Goal: Task Accomplishment & Management: Complete application form

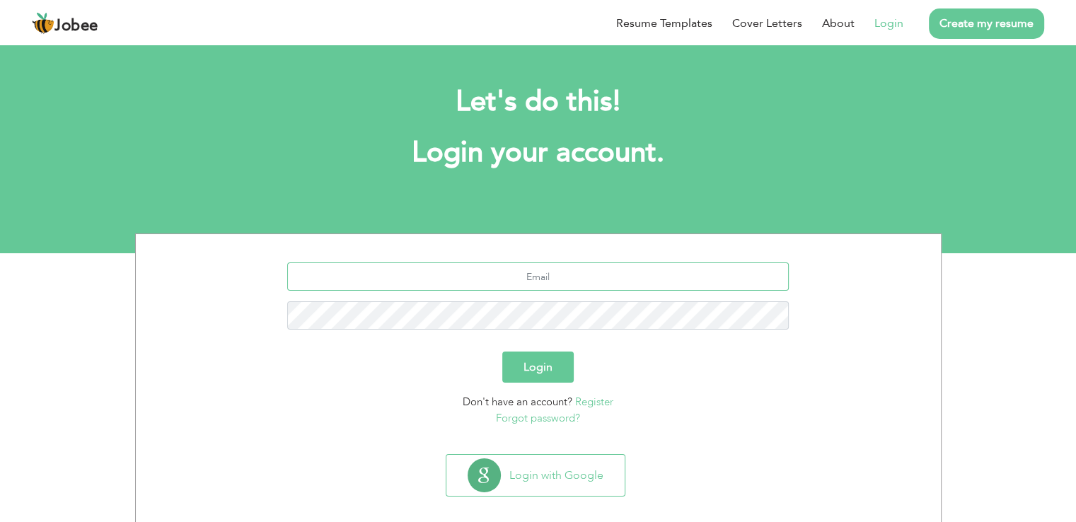
click at [504, 278] on input "text" at bounding box center [538, 276] width 502 height 28
type input "[EMAIL_ADDRESS][DOMAIN_NAME]"
click at [502, 352] on button "Login" at bounding box center [537, 367] width 71 height 31
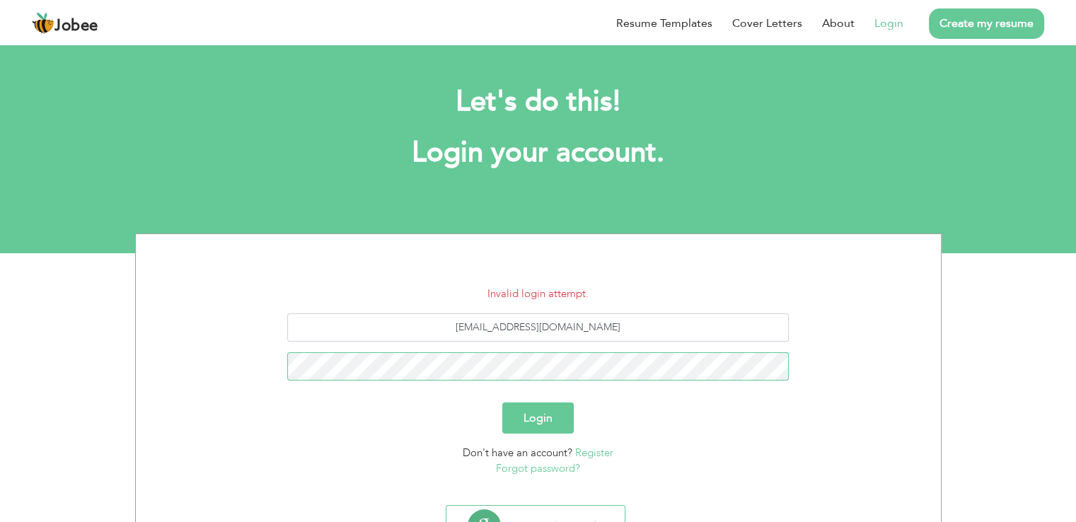
click at [502, 403] on button "Login" at bounding box center [537, 418] width 71 height 31
click at [550, 470] on link "Forgot password?" at bounding box center [538, 468] width 84 height 14
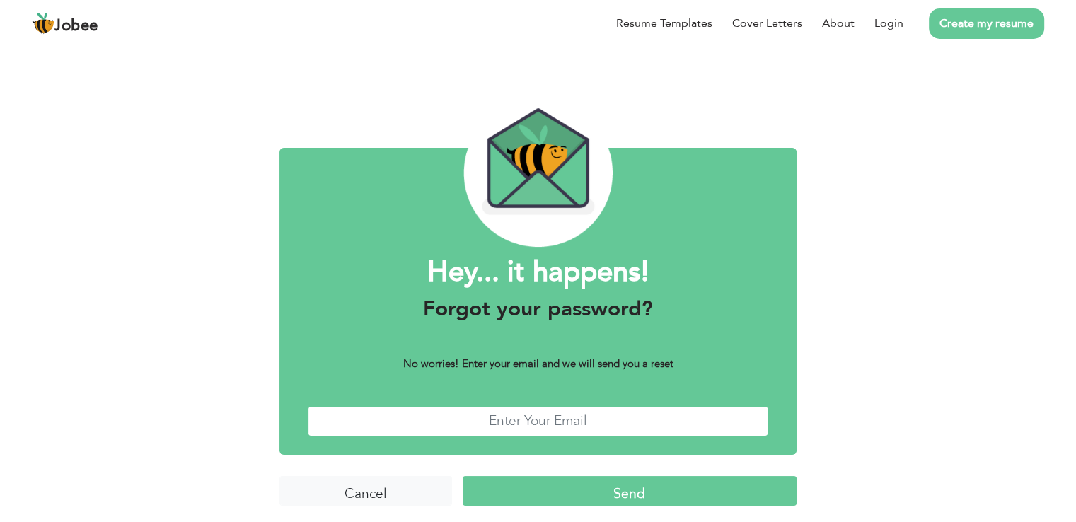
click at [585, 417] on input "text" at bounding box center [538, 421] width 461 height 30
type input "syednabeelali92@gmail.com"
click at [583, 491] on input "Send" at bounding box center [630, 491] width 334 height 30
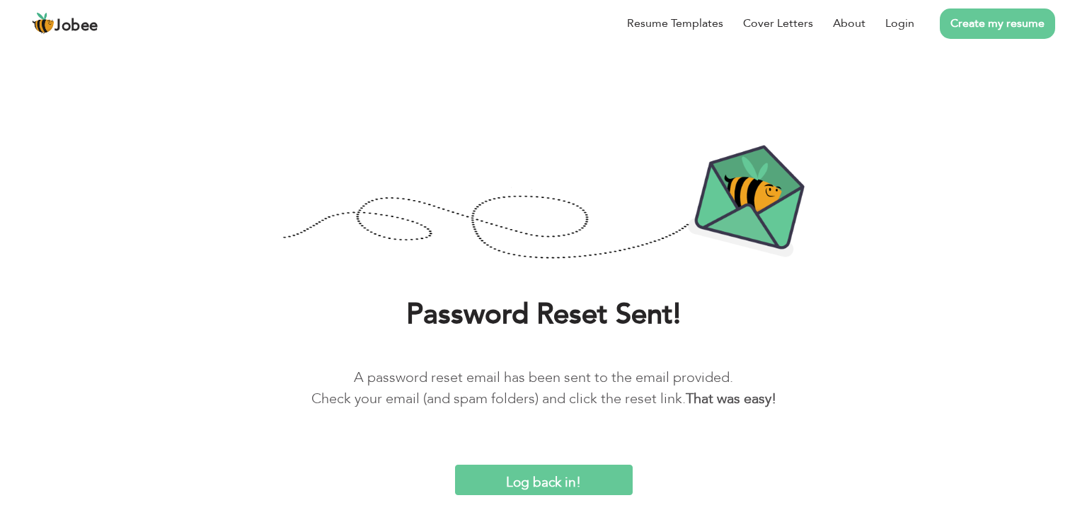
click at [552, 484] on input "Log back in!" at bounding box center [544, 480] width 178 height 30
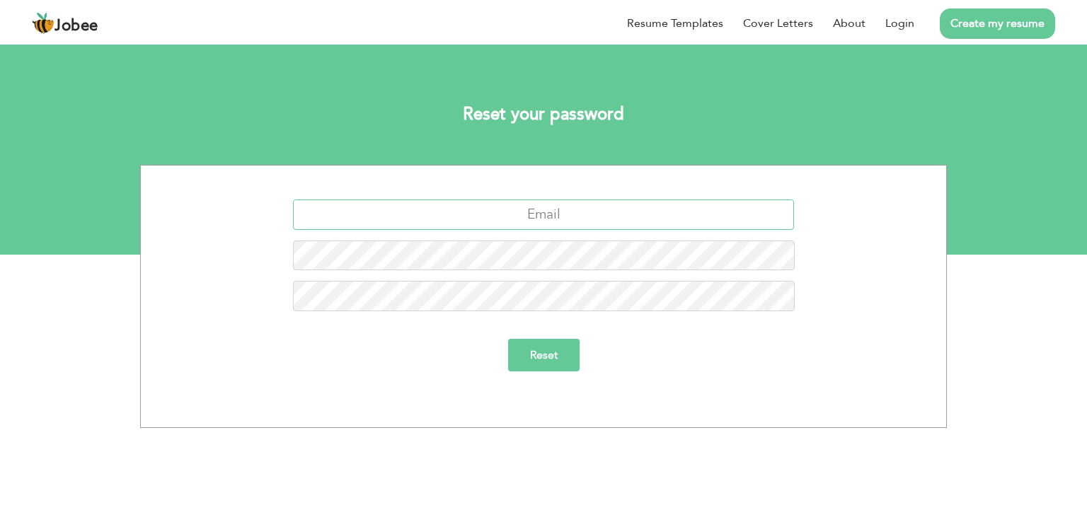
click at [555, 212] on input "text" at bounding box center [544, 214] width 502 height 30
type input "[EMAIL_ADDRESS][DOMAIN_NAME]"
click at [508, 339] on input "Reset" at bounding box center [543, 355] width 71 height 33
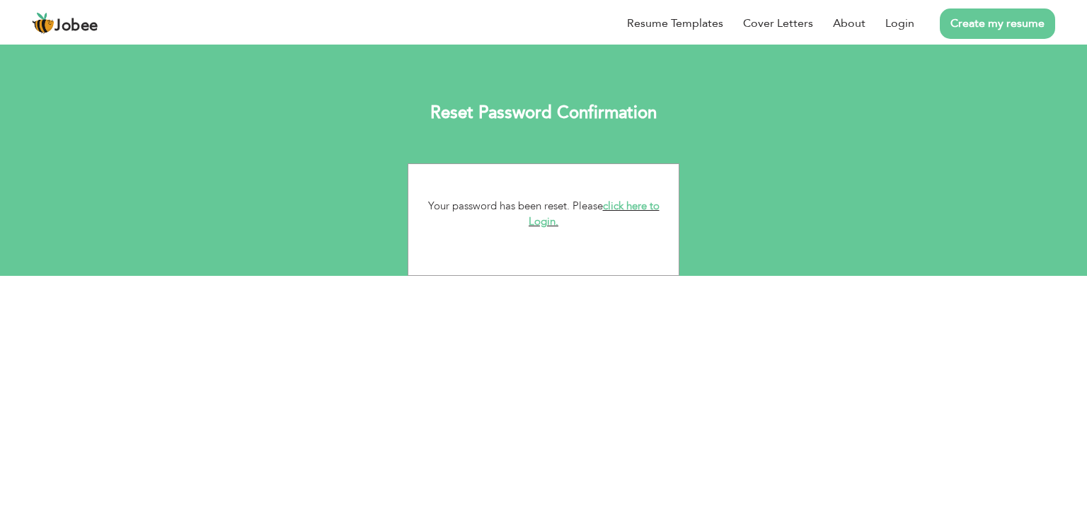
click at [611, 208] on link "click here to Login." at bounding box center [593, 214] width 131 height 30
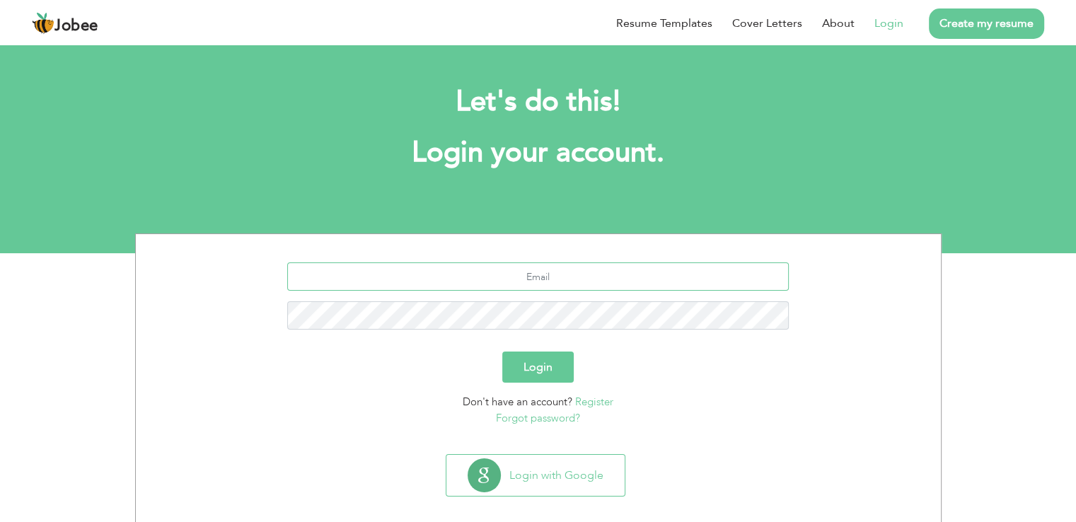
click at [529, 279] on input "text" at bounding box center [538, 276] width 502 height 28
type input "[EMAIL_ADDRESS][DOMAIN_NAME]"
click at [502, 352] on button "Login" at bounding box center [537, 367] width 71 height 31
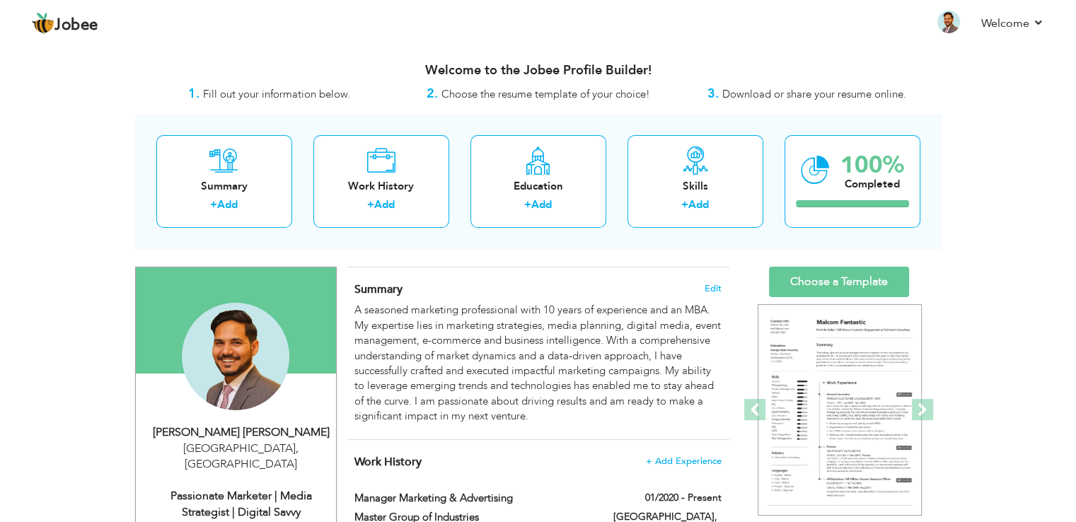
click at [393, 60] on div "Welcome to the Jobee Profile Builder!" at bounding box center [538, 67] width 806 height 35
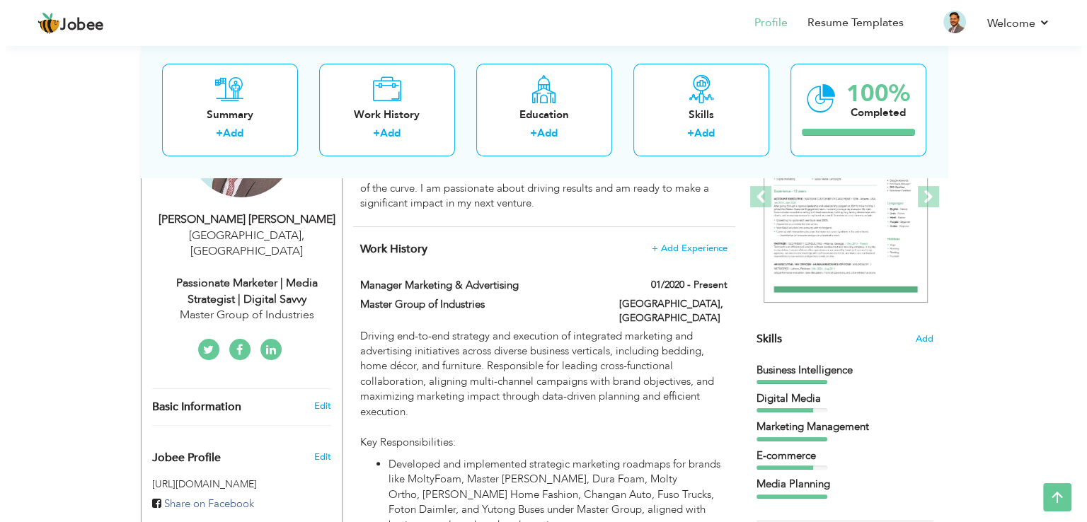
scroll to position [204, 0]
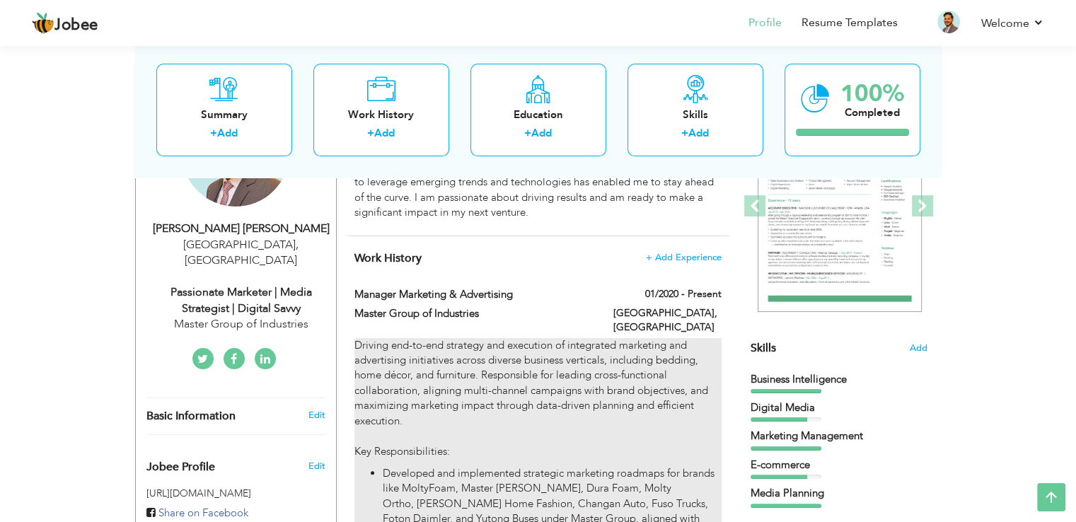
click at [664, 360] on p "Driving end-to-end strategy and execution of integrated marketing and advertisi…" at bounding box center [537, 398] width 366 height 121
type input "Manager Marketing & Advertising"
type input "Master Group of Industries"
type input "01/2020"
type input "[GEOGRAPHIC_DATA]"
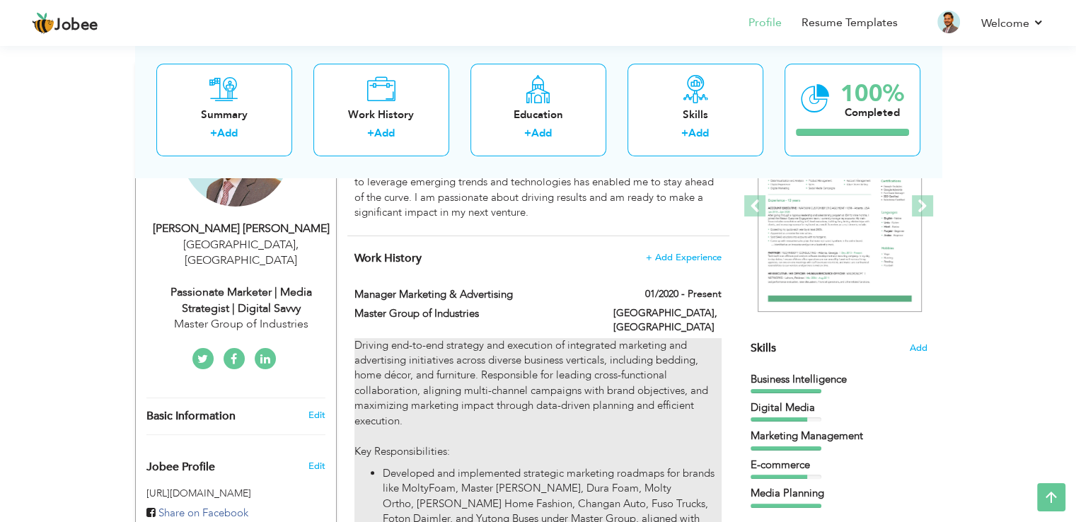
type input "[GEOGRAPHIC_DATA]"
checkbox input "true"
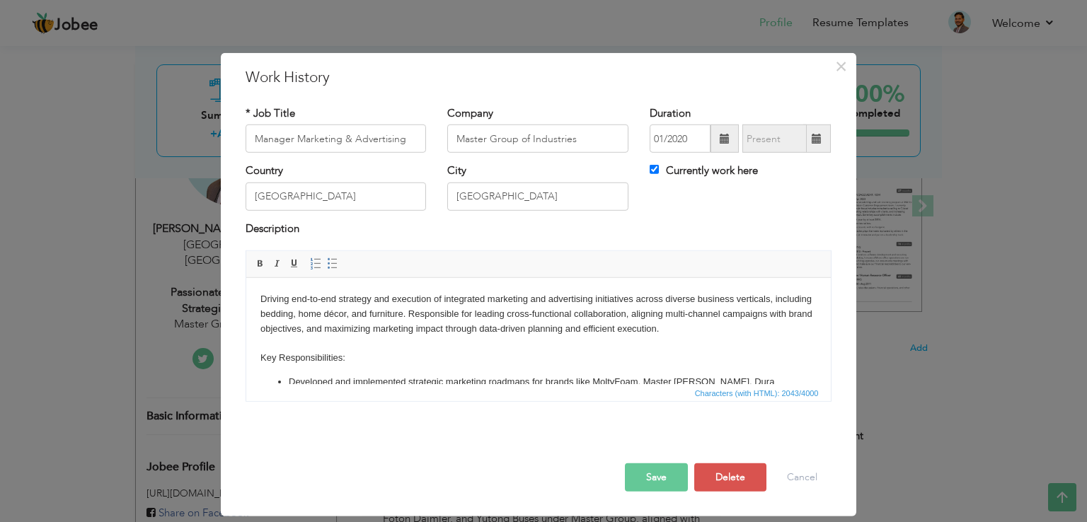
click at [566, 339] on p "Driving end-to-end strategy and execution of integrated marketing and advertisi…" at bounding box center [538, 329] width 556 height 74
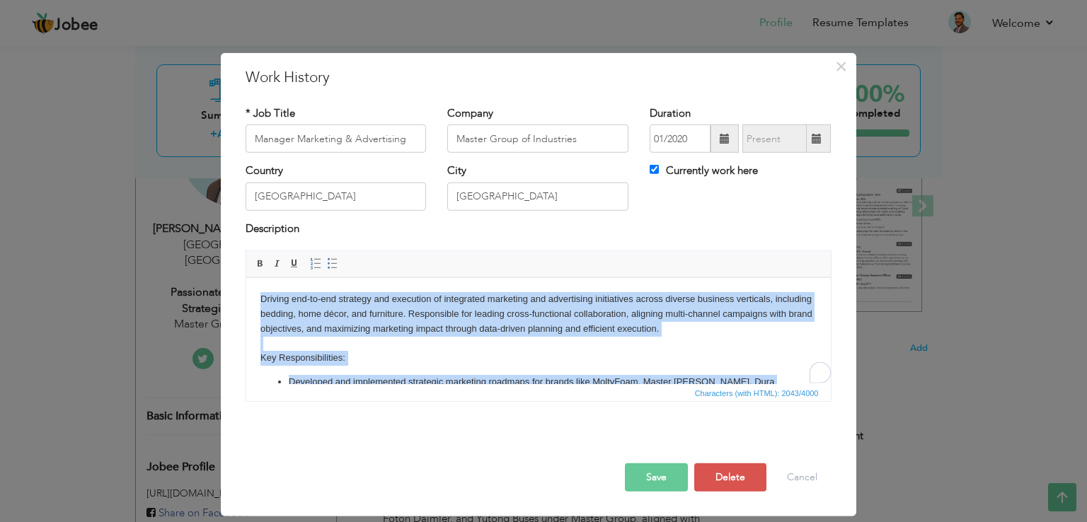
copy body "Driving end-to-end strategy and execution of integrated marketing and advertisi…"
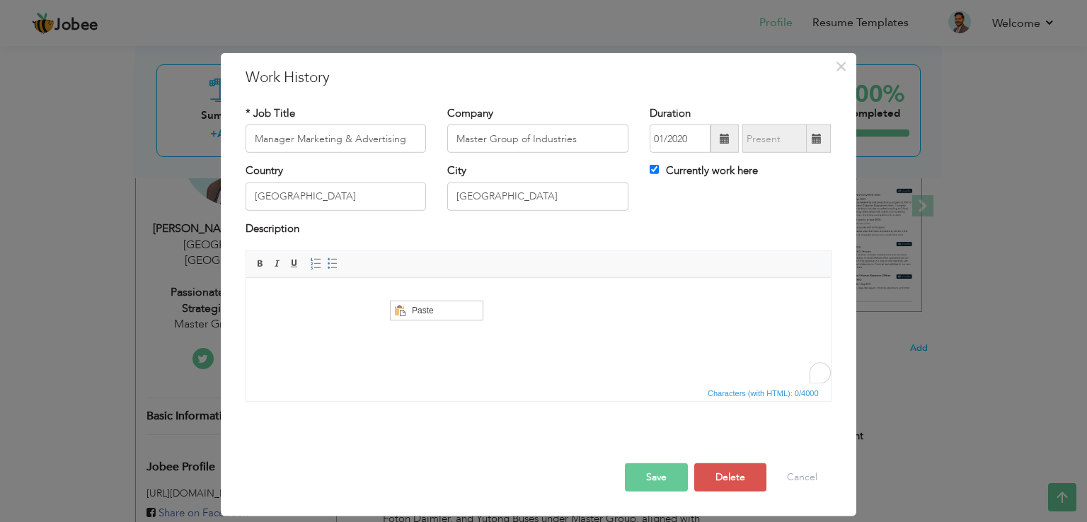
scroll to position [0, 0]
click at [423, 307] on span "Paste" at bounding box center [445, 309] width 74 height 17
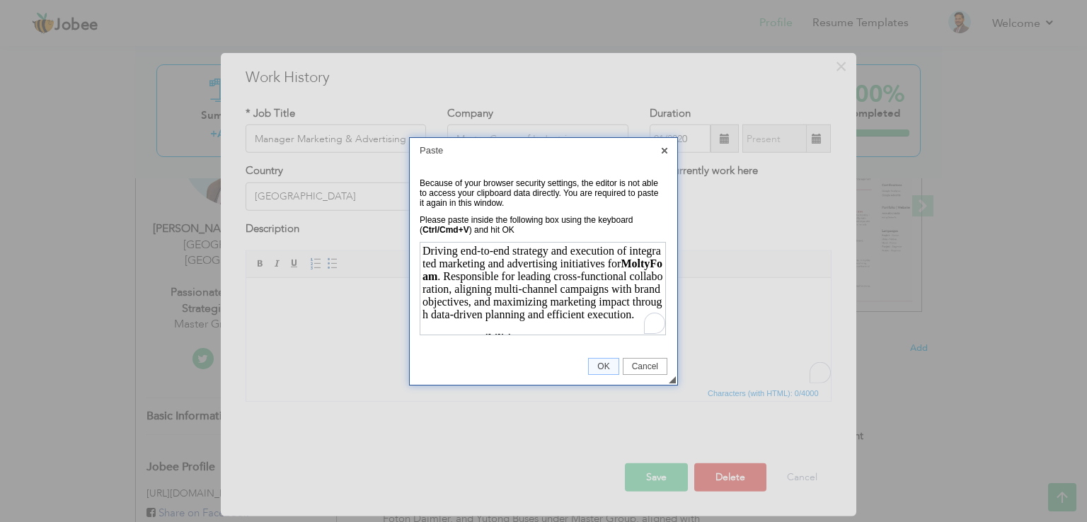
scroll to position [644, 0]
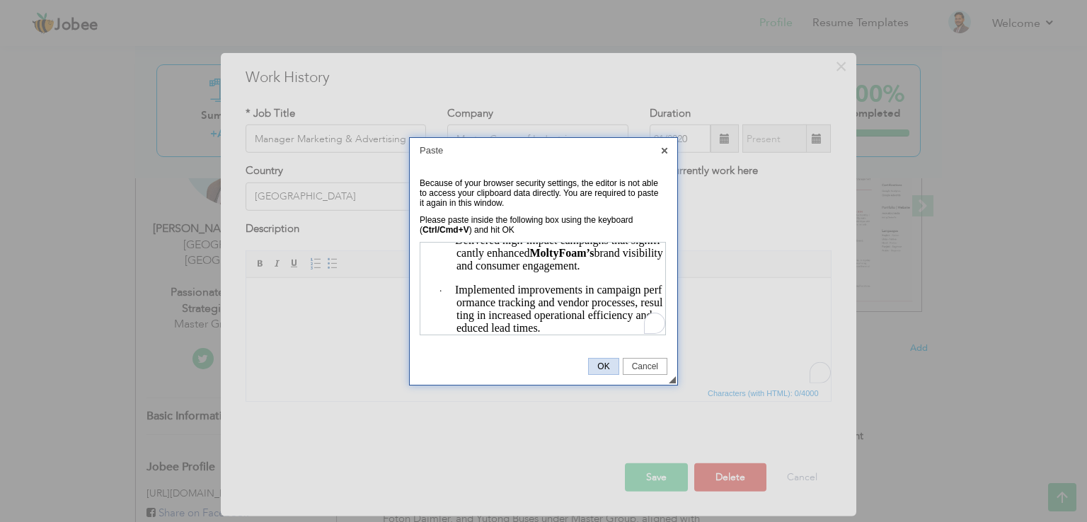
click at [606, 371] on link "OK" at bounding box center [603, 366] width 30 height 17
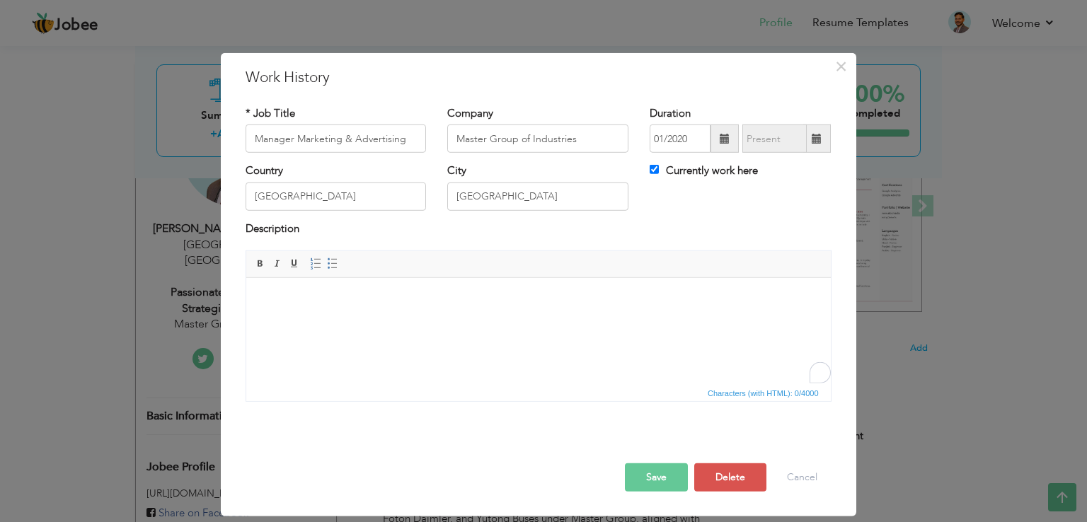
scroll to position [0, 0]
click at [469, 312] on html at bounding box center [537, 299] width 584 height 43
paste body "To enrich screen reader interactions, please activate Accessibility in Grammarl…"
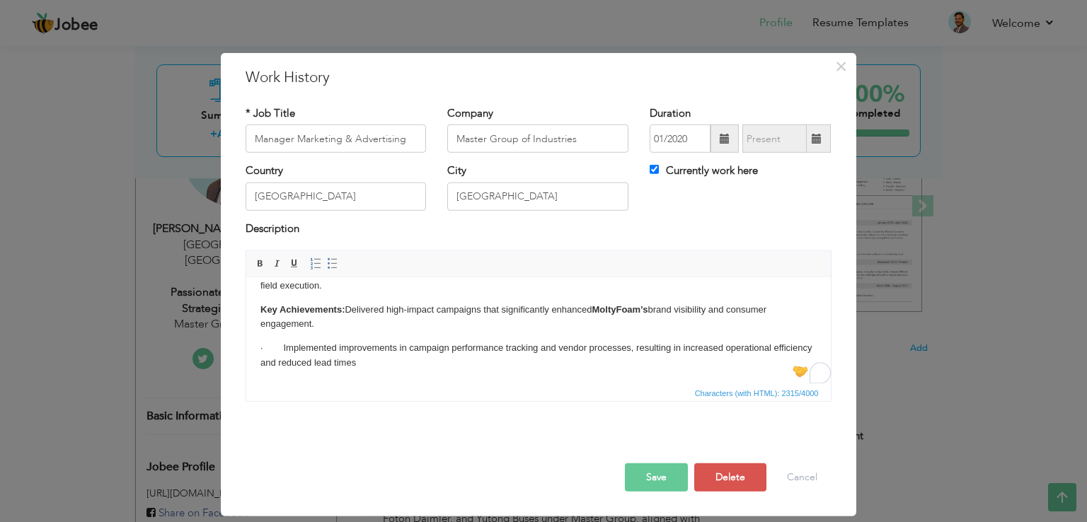
scroll to position [332, 0]
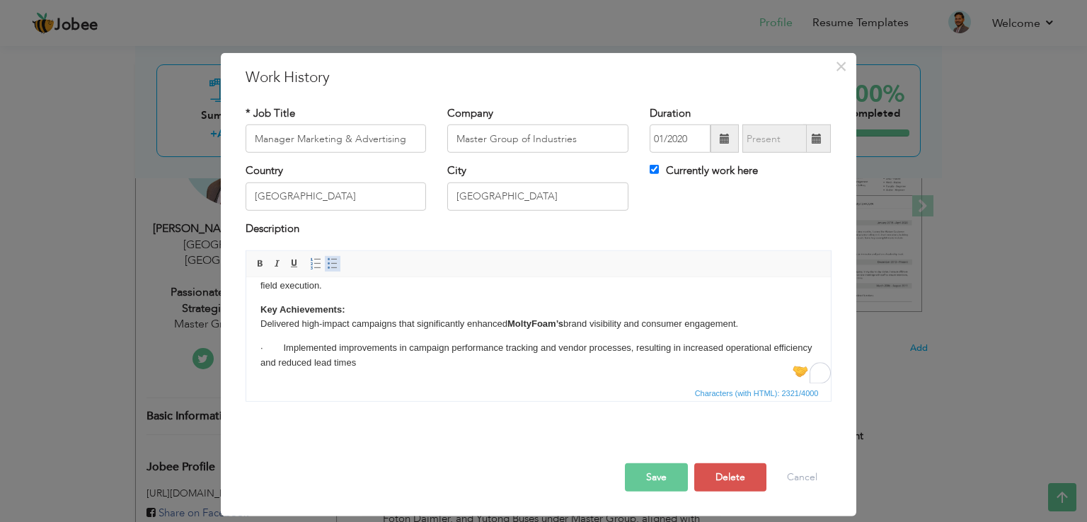
click at [327, 259] on span at bounding box center [332, 263] width 11 height 11
click at [282, 349] on p "· Implemented improvements in campaign performance tracking and vendor processe…" at bounding box center [538, 356] width 556 height 30
click at [331, 258] on span at bounding box center [332, 263] width 11 height 11
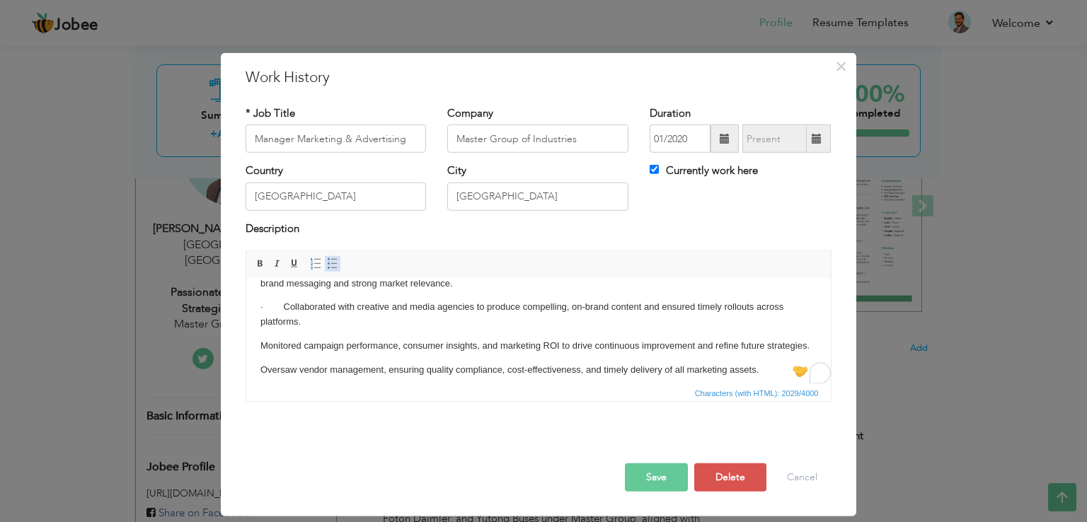
scroll to position [146, 0]
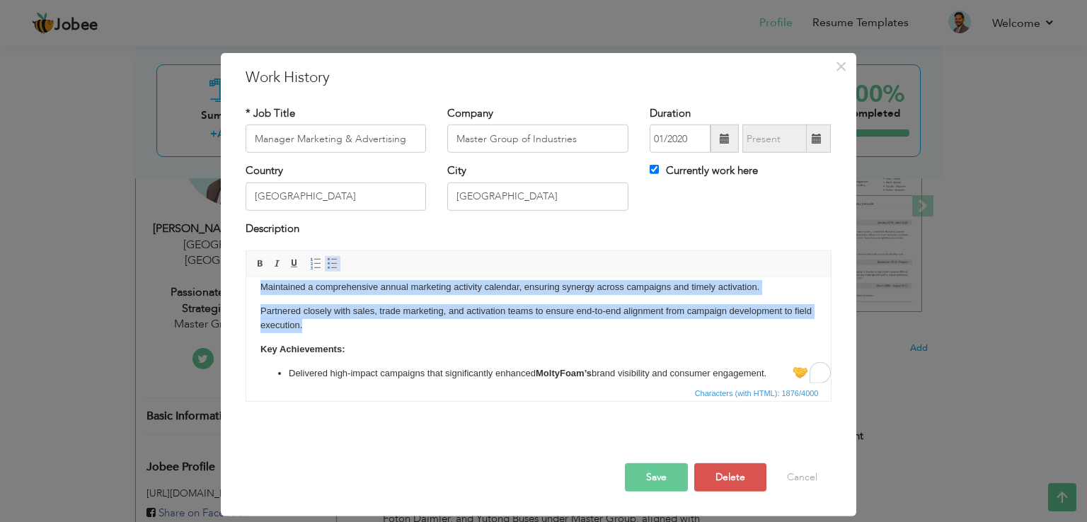
click at [330, 264] on span at bounding box center [332, 263] width 11 height 11
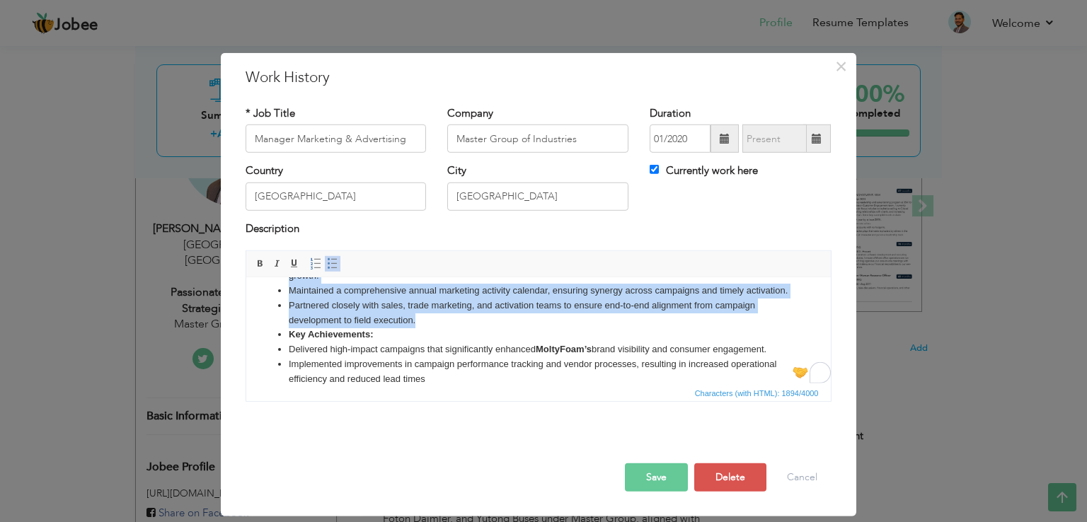
click at [288, 340] on strong "Key Achievements:" at bounding box center [330, 334] width 84 height 11
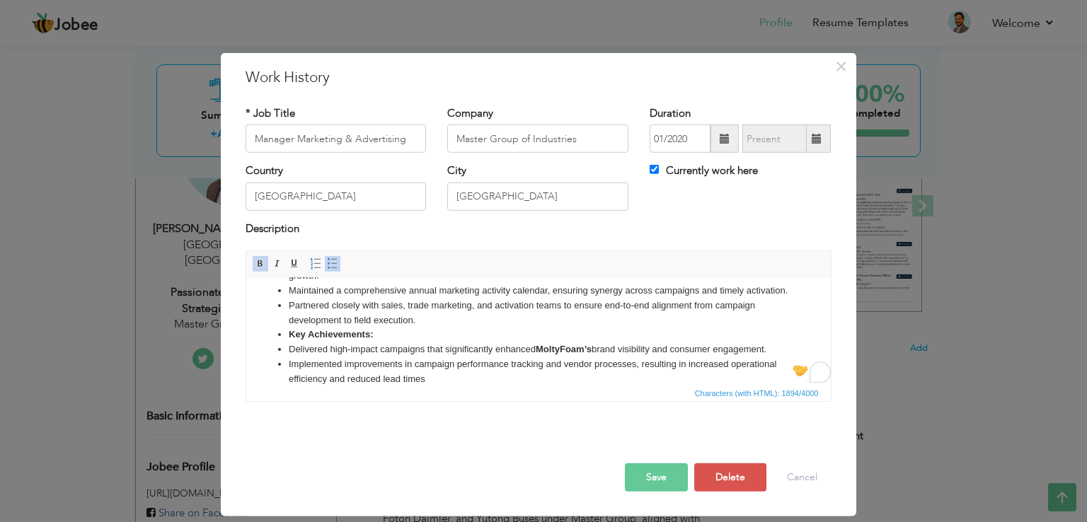
click at [334, 260] on span at bounding box center [332, 263] width 11 height 11
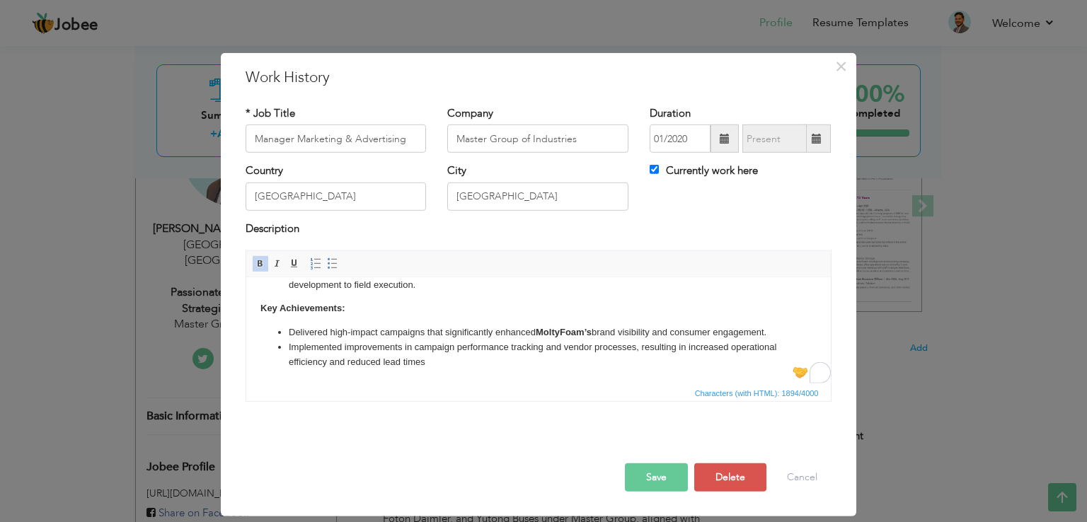
drag, startPoint x: 825, startPoint y: 349, endPoint x: 1053, endPoint y: 641, distance: 370.5
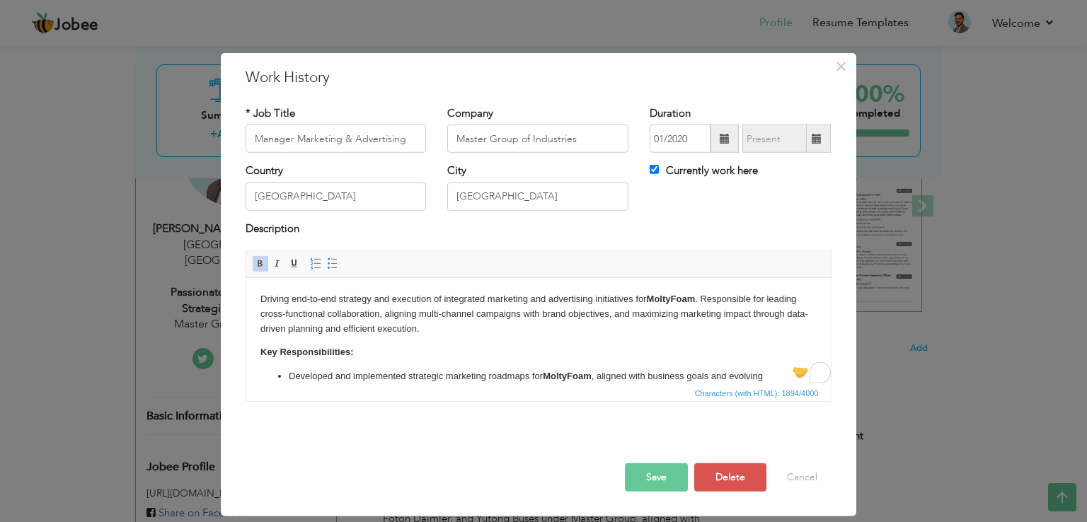
click at [654, 476] on button "Save" at bounding box center [656, 477] width 63 height 28
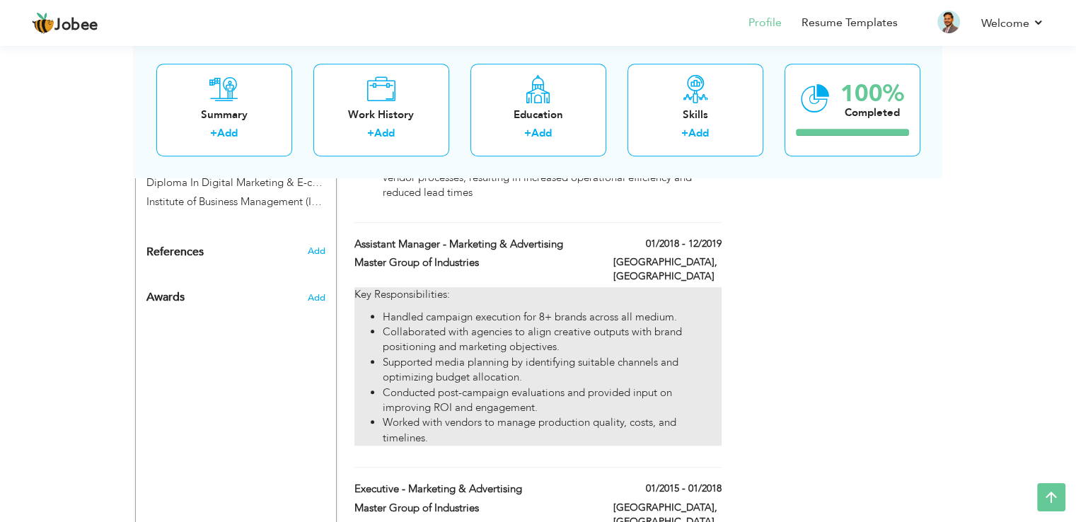
click at [611, 355] on li "Supported media planning by identifying suitable channels and optimizing budget…" at bounding box center [552, 370] width 338 height 30
type input "Assistant Manager - Marketing & Advertising"
type input "01/2018"
type input "12/2019"
checkbox input "false"
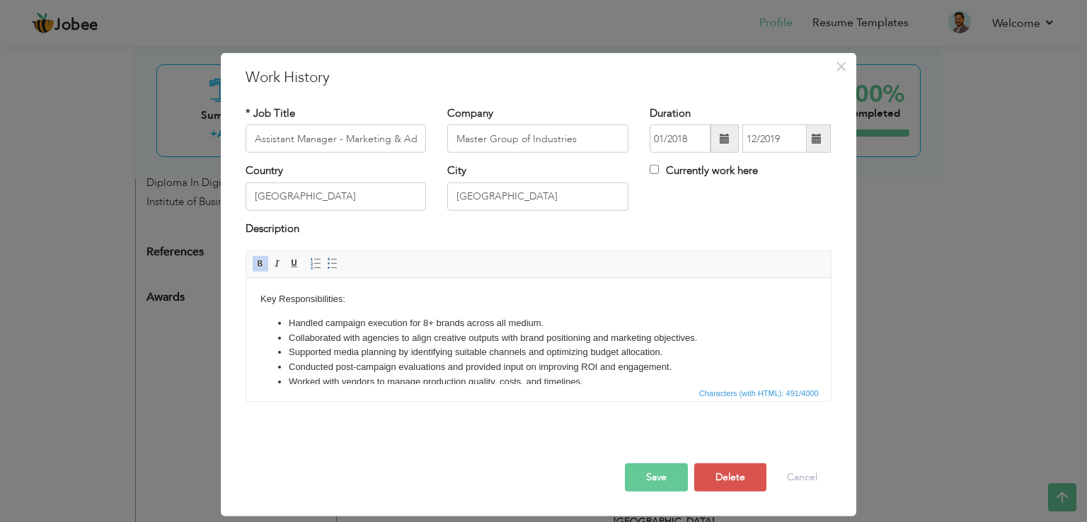
click at [477, 345] on li "Supported media planning by identifying suitable channels and optimizing budget…" at bounding box center [537, 352] width 499 height 15
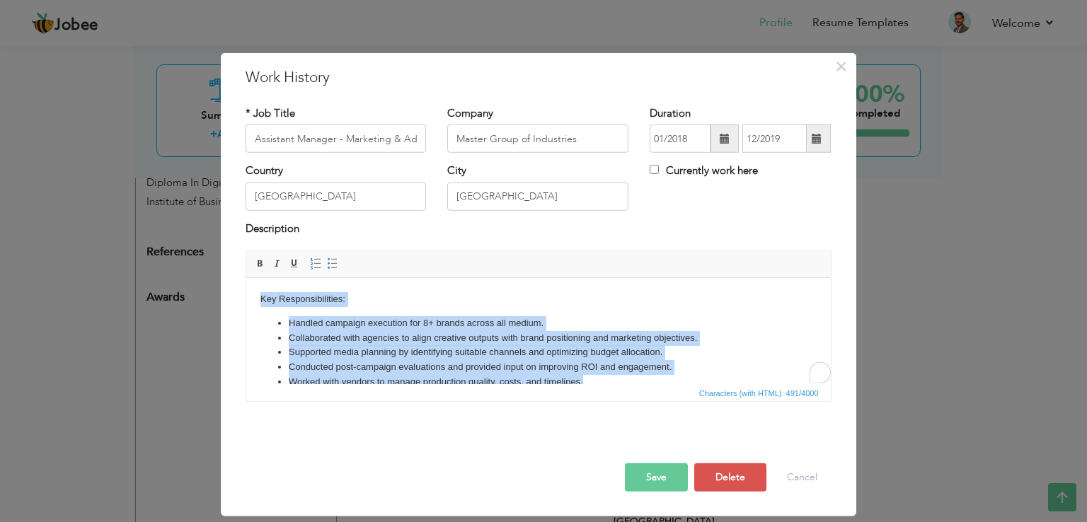
copy body "Key Responsibilities: Handled campaign execution for 8+ brands across all mediu…"
click at [492, 334] on li "Collaborated with agencies to align creative outputs with brand positioning and…" at bounding box center [537, 338] width 499 height 15
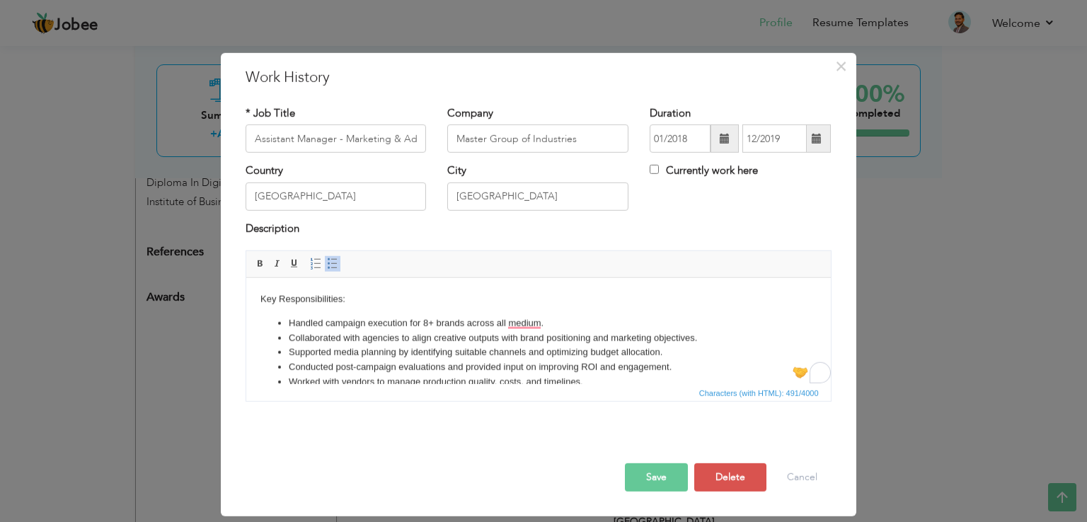
click at [463, 326] on li "Handled campaign execution for 8+ brands across all medium." at bounding box center [537, 323] width 499 height 15
click at [672, 475] on button "Save" at bounding box center [656, 477] width 63 height 28
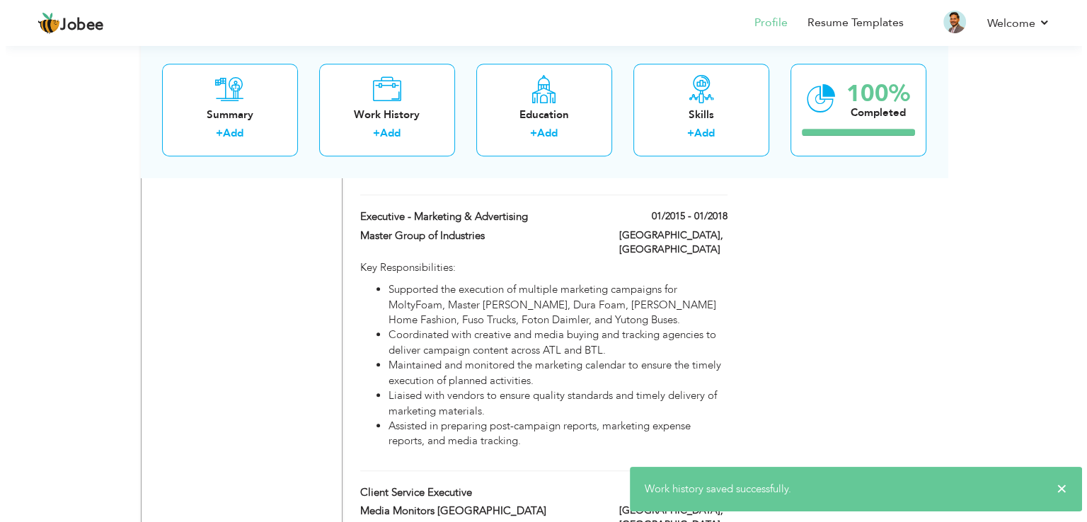
scroll to position [1101, 0]
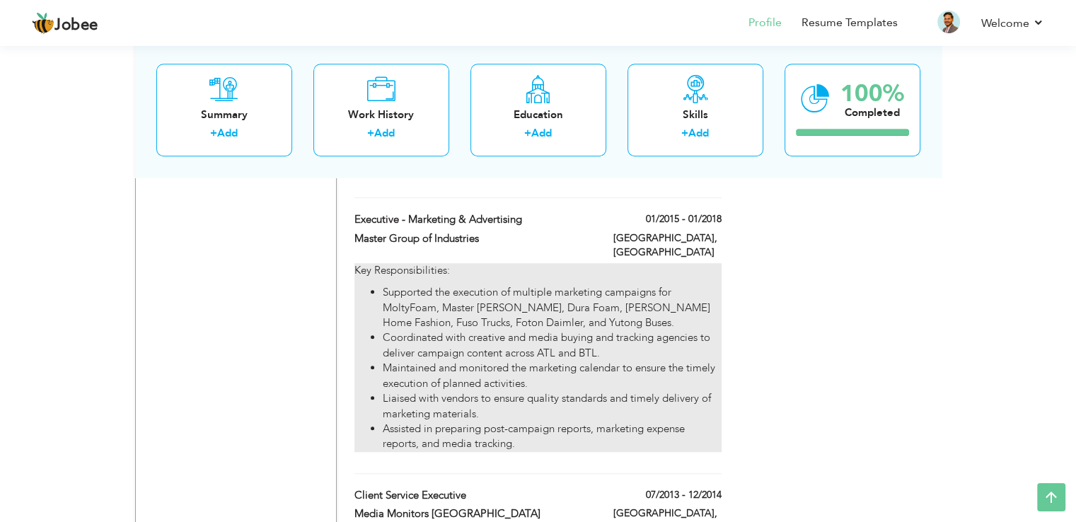
click at [567, 330] on li "Coordinated with creative and media buying and tracking agencies to deliver cam…" at bounding box center [552, 345] width 338 height 30
type input "Executive - Marketing & Advertising"
type input "01/2015"
type input "01/2018"
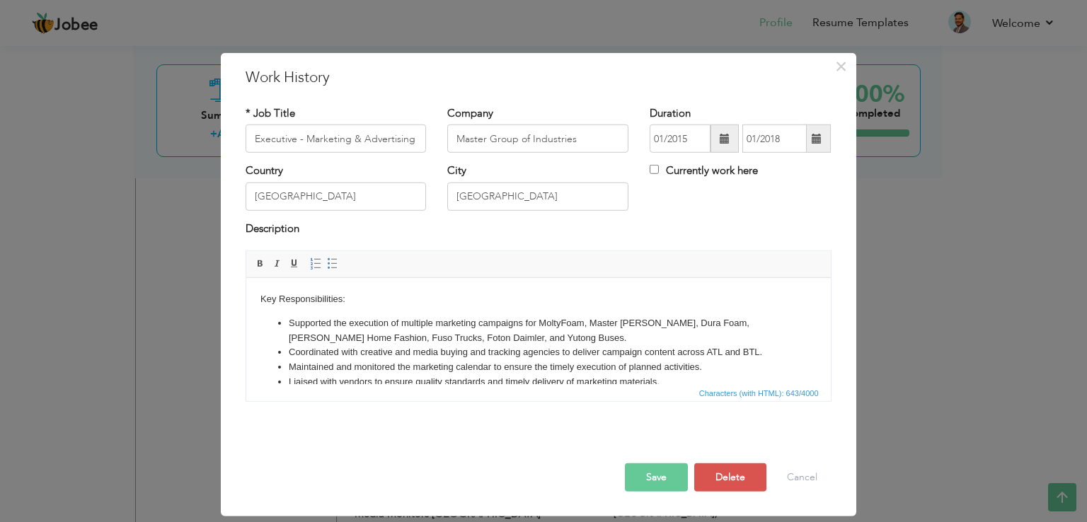
click at [536, 335] on li "Supported the execution of multiple marketing campaigns for MoltyFoam, Master C…" at bounding box center [537, 331] width 499 height 30
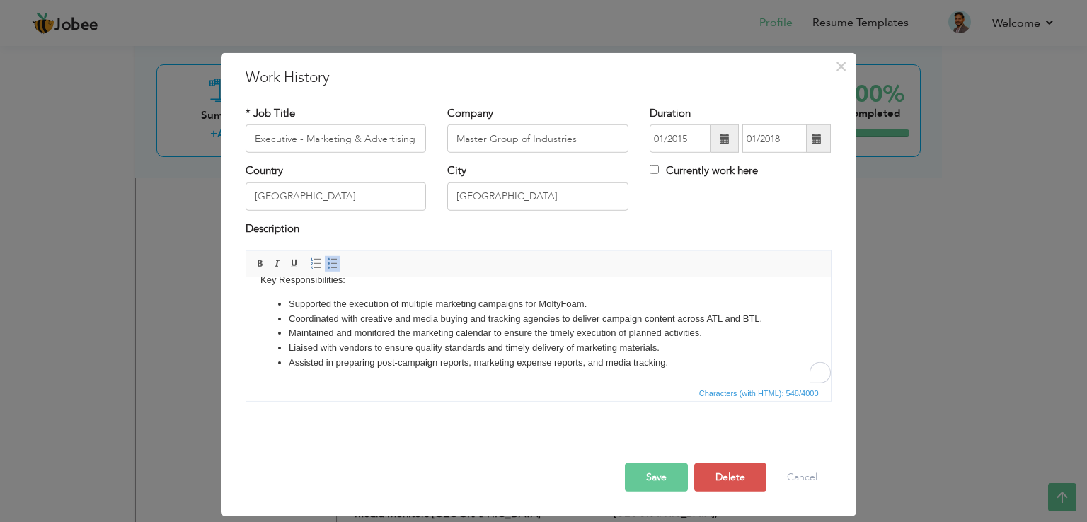
scroll to position [19, 0]
click at [652, 482] on button "Save" at bounding box center [656, 477] width 63 height 28
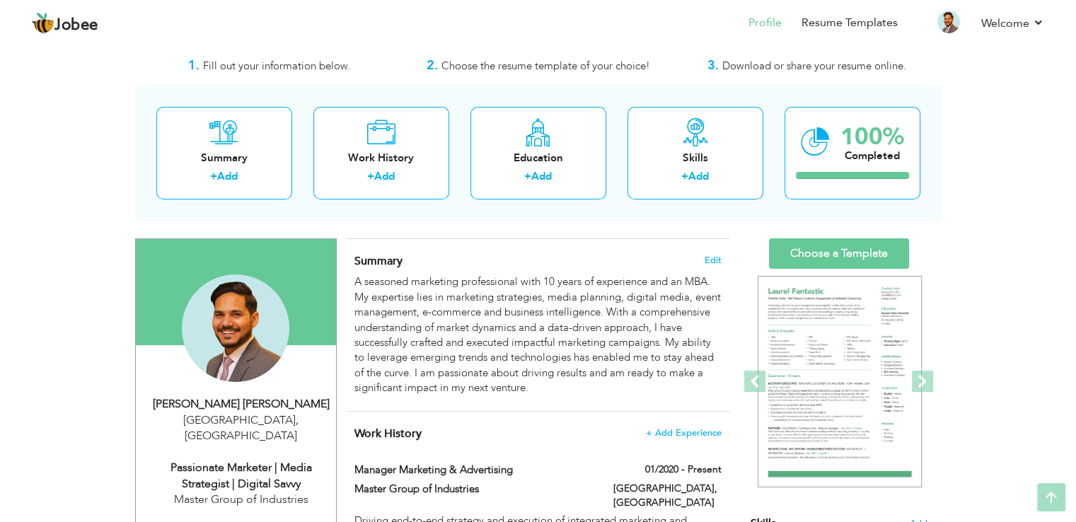
scroll to position [0, 0]
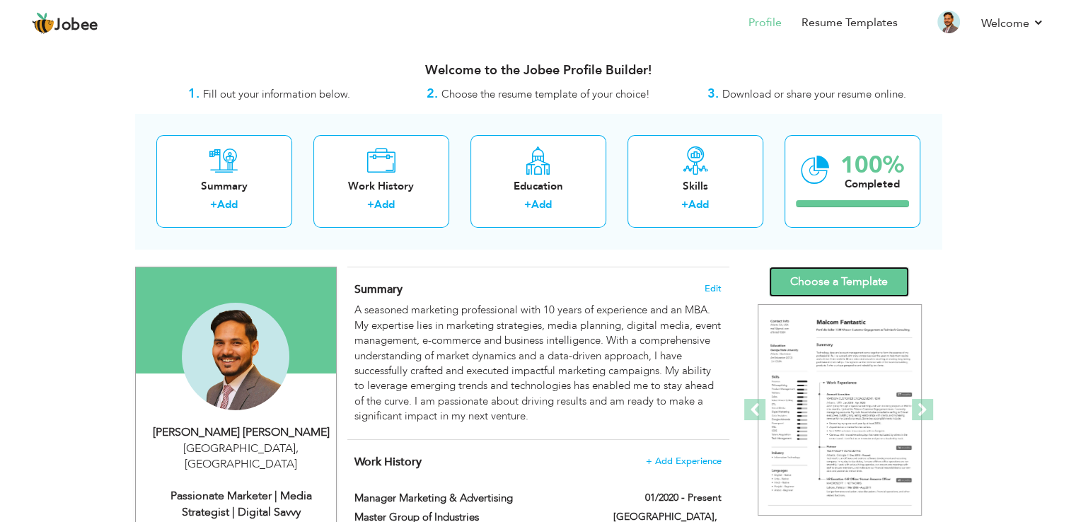
click at [806, 275] on link "Choose a Template" at bounding box center [839, 282] width 140 height 30
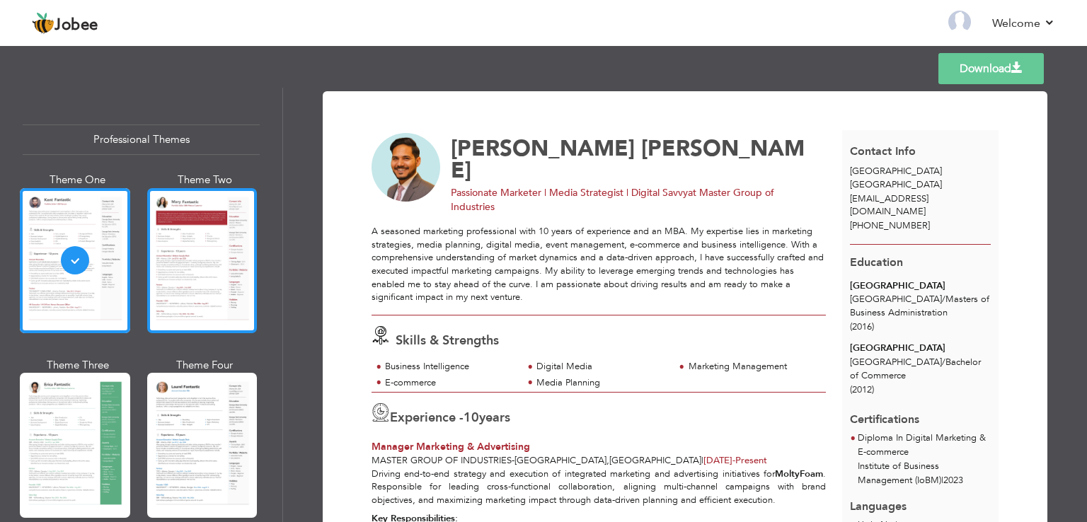
click at [178, 251] on div at bounding box center [202, 260] width 110 height 145
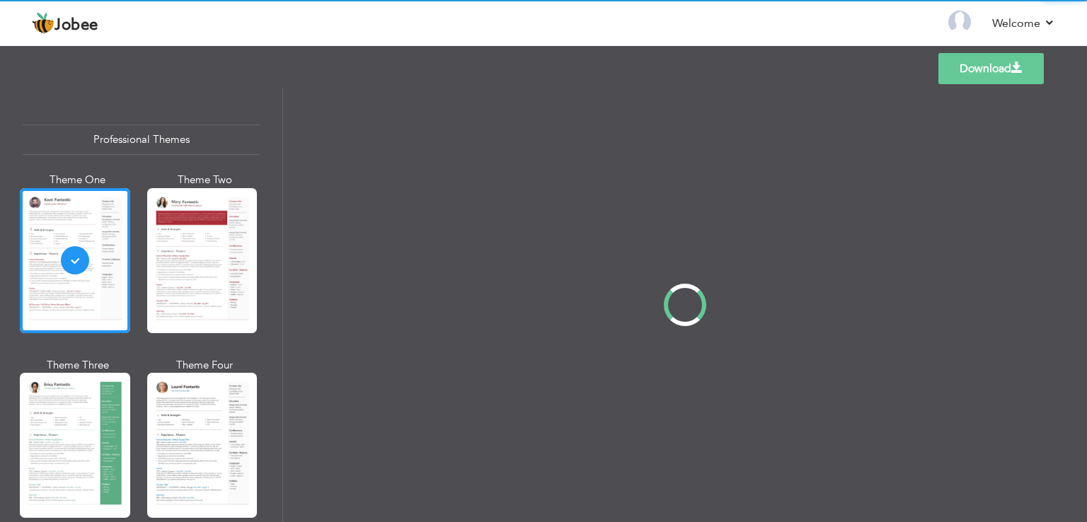
click at [199, 434] on div "Professional Themes Theme One Theme Two Theme Three Theme Four" at bounding box center [543, 305] width 1087 height 434
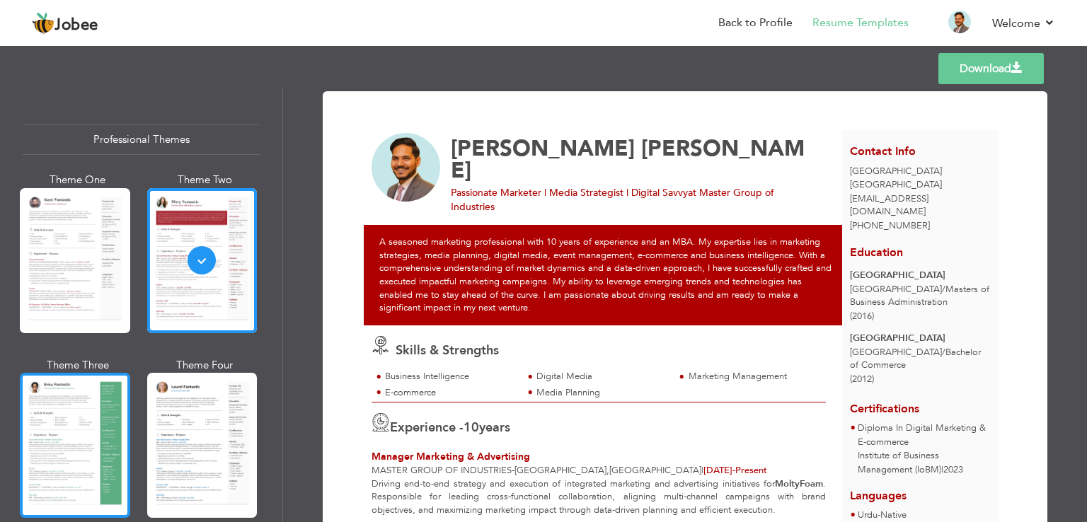
click at [104, 399] on div at bounding box center [75, 445] width 110 height 145
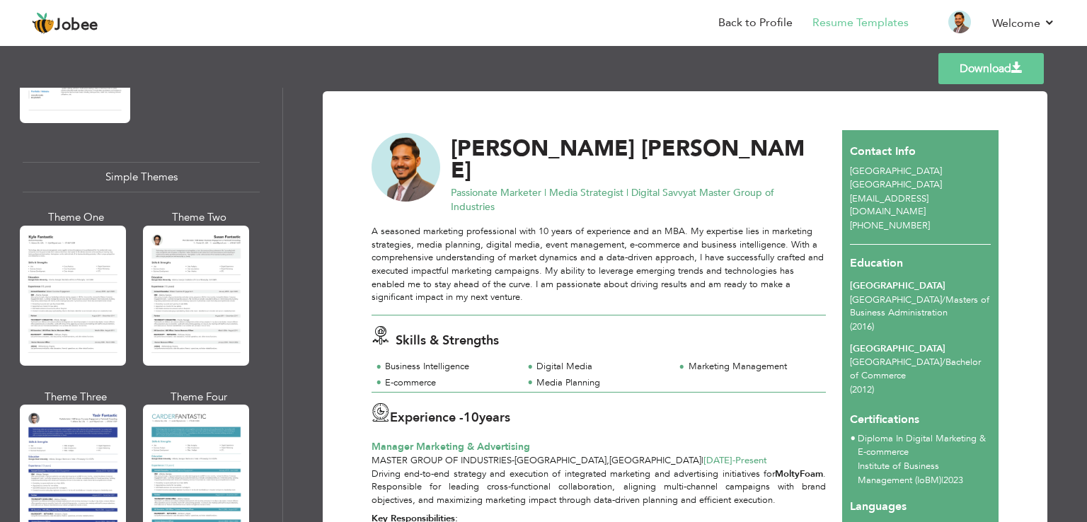
scroll to position [2453, 0]
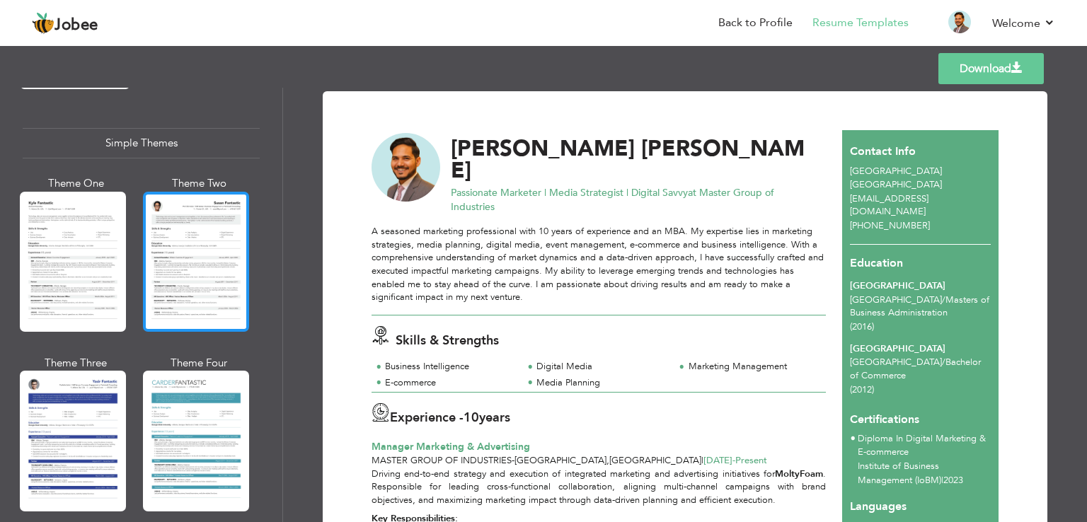
click at [232, 292] on div at bounding box center [196, 262] width 106 height 140
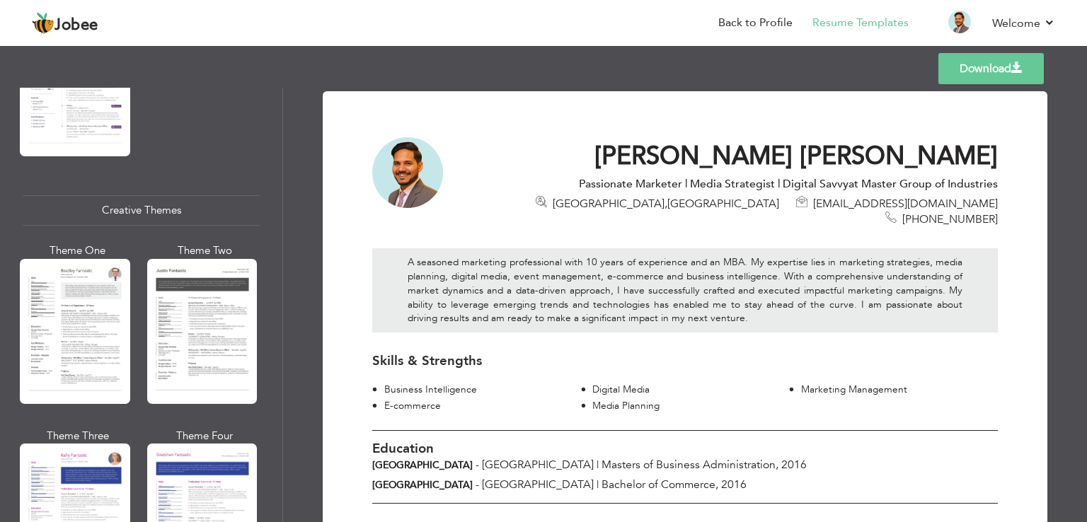
scroll to position [1590, 0]
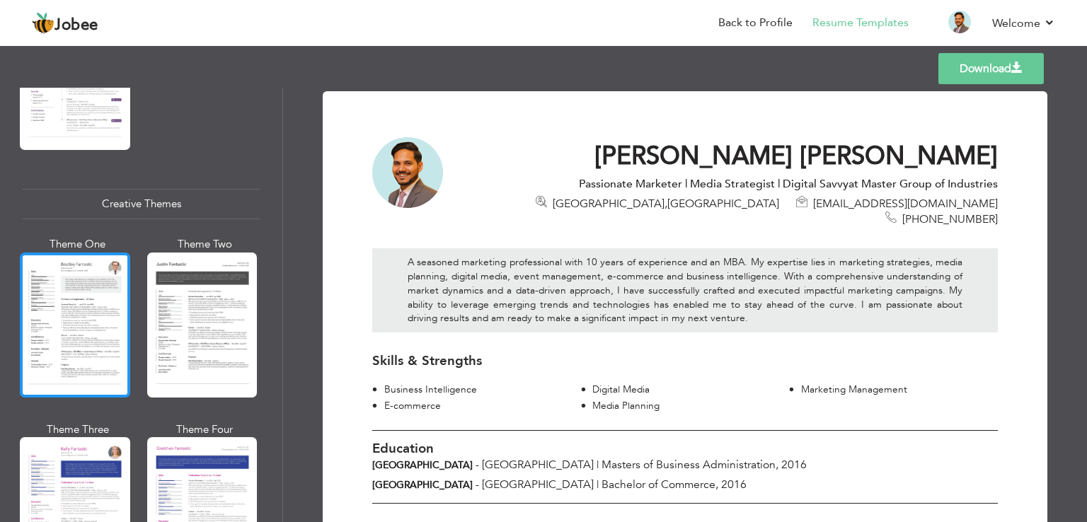
click at [101, 305] on div at bounding box center [75, 325] width 110 height 145
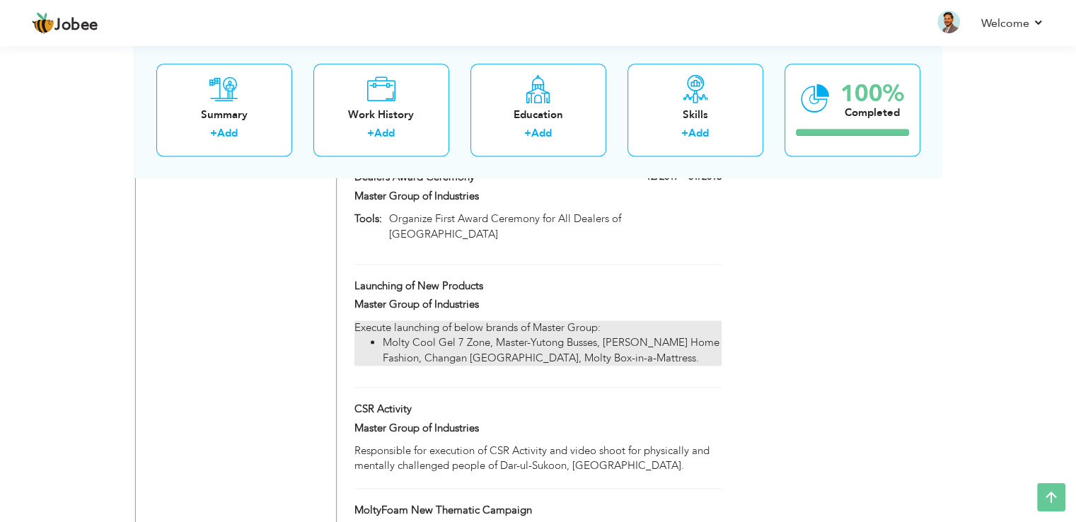
click at [600, 335] on li "Molty Cool Gel 7 Zone, Master-Yutong Busses, [PERSON_NAME] Home Fashion, Changa…" at bounding box center [552, 350] width 338 height 30
type input "Launching of New Products"
type input "Master Group of Industries"
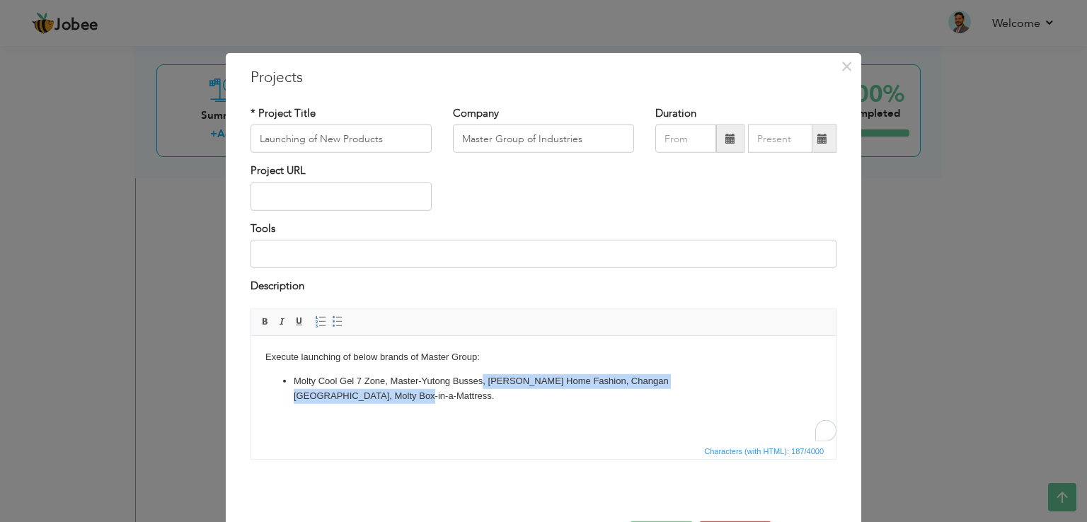
drag, startPoint x: 773, startPoint y: 382, endPoint x: 480, endPoint y: 383, distance: 293.6
click at [480, 383] on li "Molty Cool Gel 7 Zone, Master-Yutong Busses, [PERSON_NAME] Home Fashion, Changa…" at bounding box center [543, 389] width 499 height 30
click at [494, 383] on li "Molty Cool Gel 7 Zone, Master-Yutong Busses, [PERSON_NAME] Home Fashion, Changa…" at bounding box center [543, 389] width 499 height 30
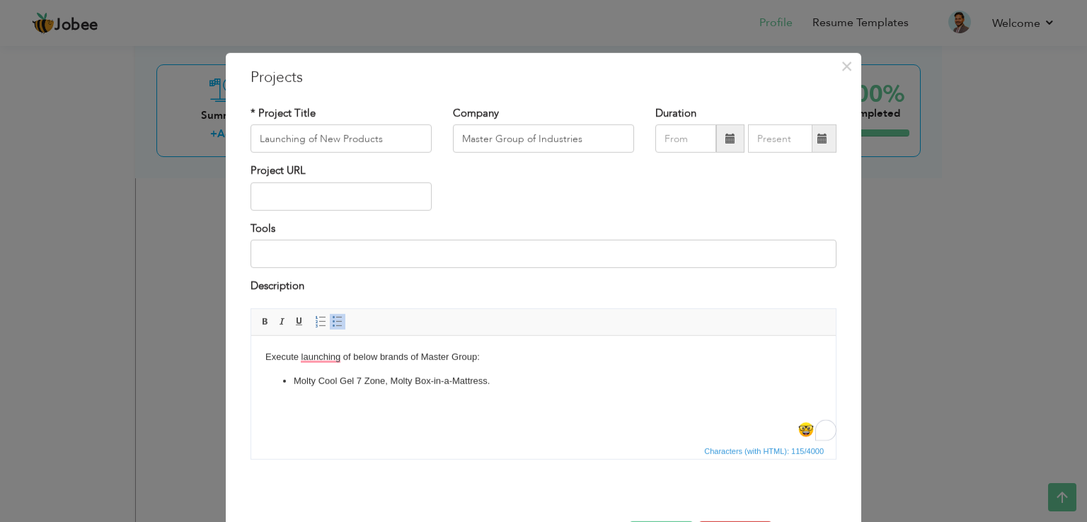
click at [501, 381] on li "Molty Cool Gel 7 Zone, Molty Box-in-a-Mattress." at bounding box center [543, 381] width 499 height 15
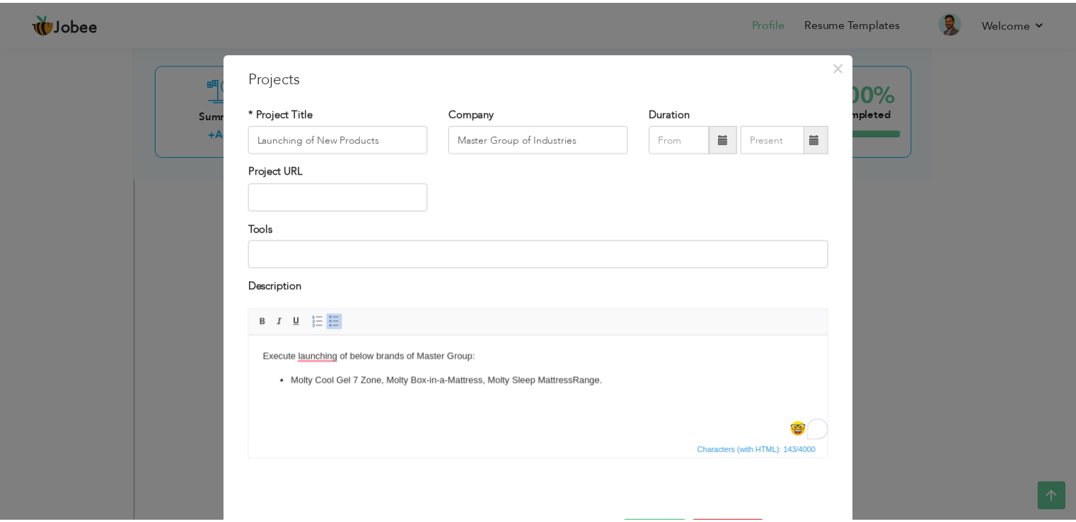
scroll to position [51, 0]
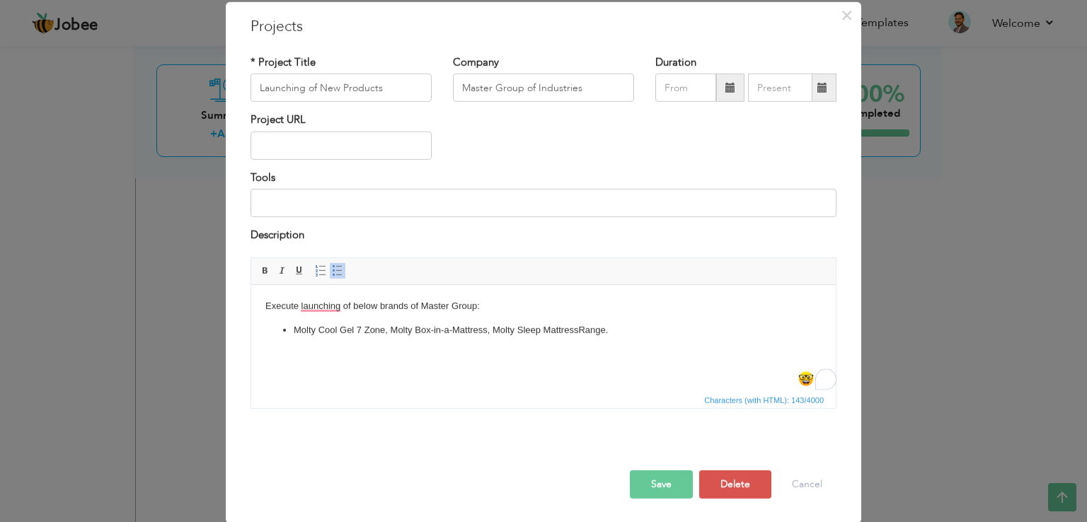
click at [661, 478] on button "Save" at bounding box center [661, 484] width 63 height 28
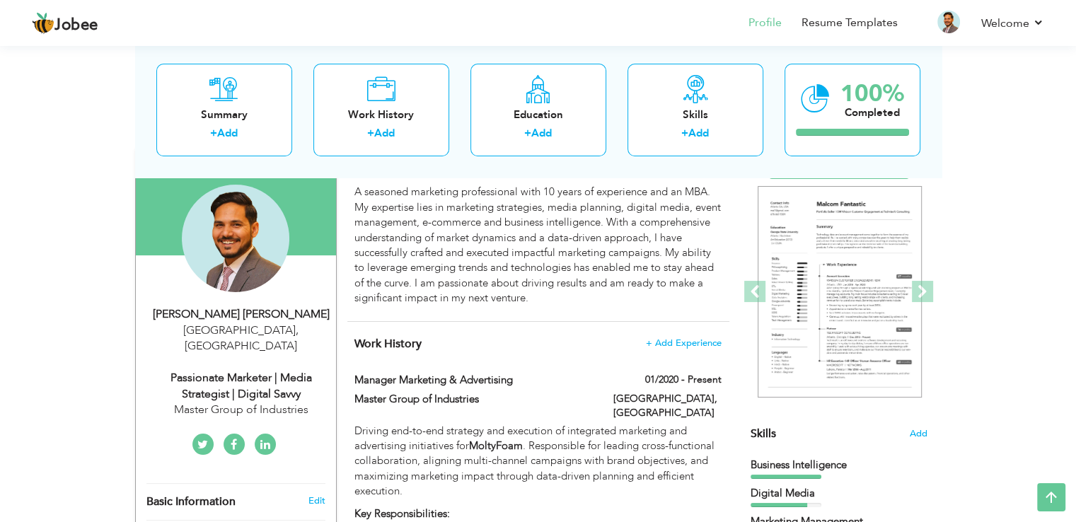
scroll to position [0, 0]
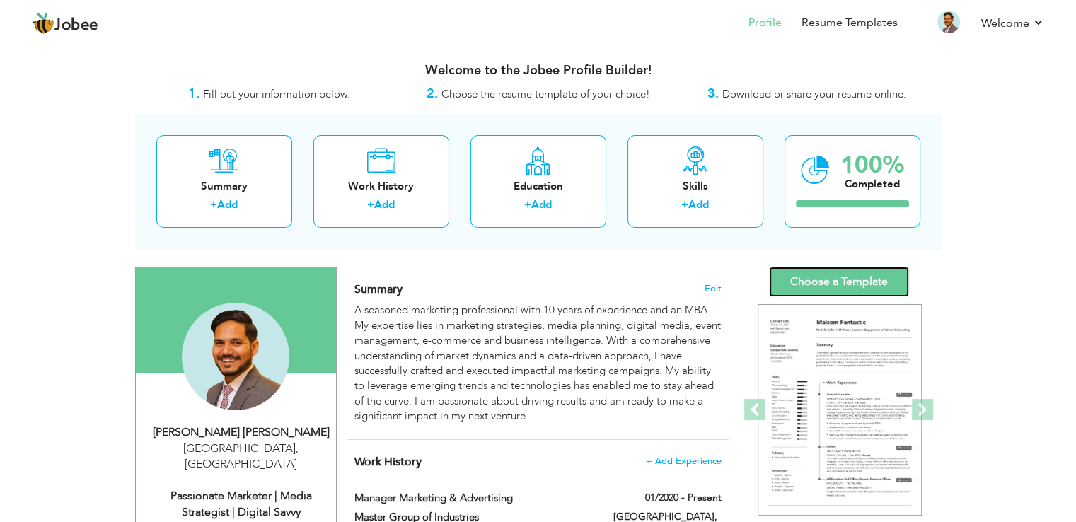
click at [850, 287] on link "Choose a Template" at bounding box center [839, 282] width 140 height 30
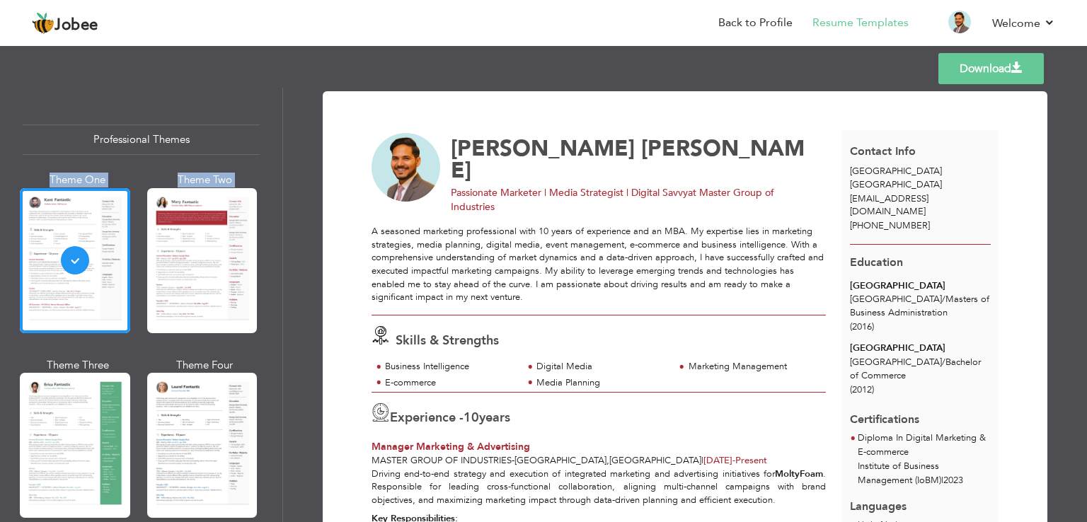
drag, startPoint x: 276, startPoint y: 108, endPoint x: 279, endPoint y: 233, distance: 124.5
click at [279, 233] on div "Professional Themes Theme One Theme Two Theme Three Theme Six" at bounding box center [141, 305] width 282 height 434
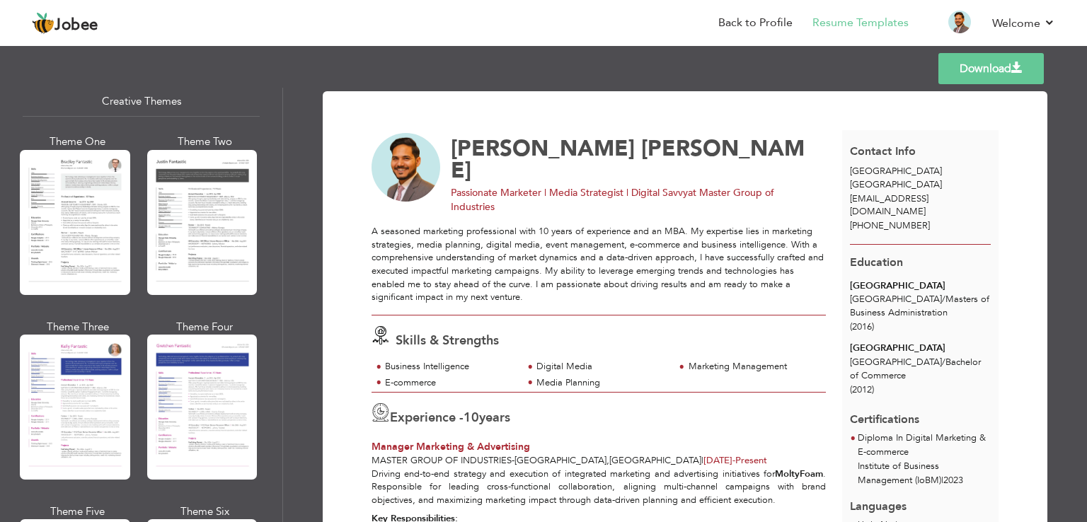
scroll to position [1689, 0]
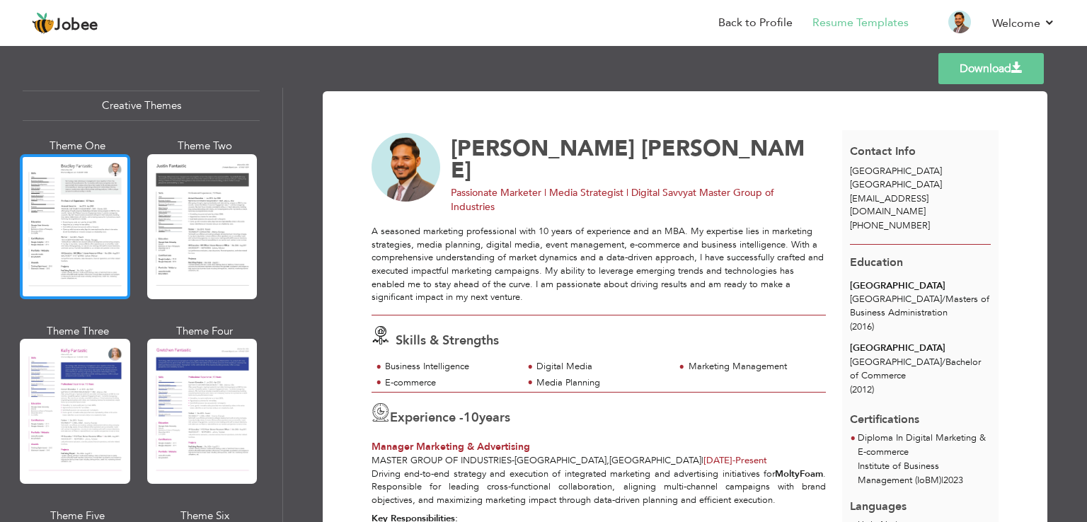
click at [106, 255] on div at bounding box center [75, 226] width 110 height 145
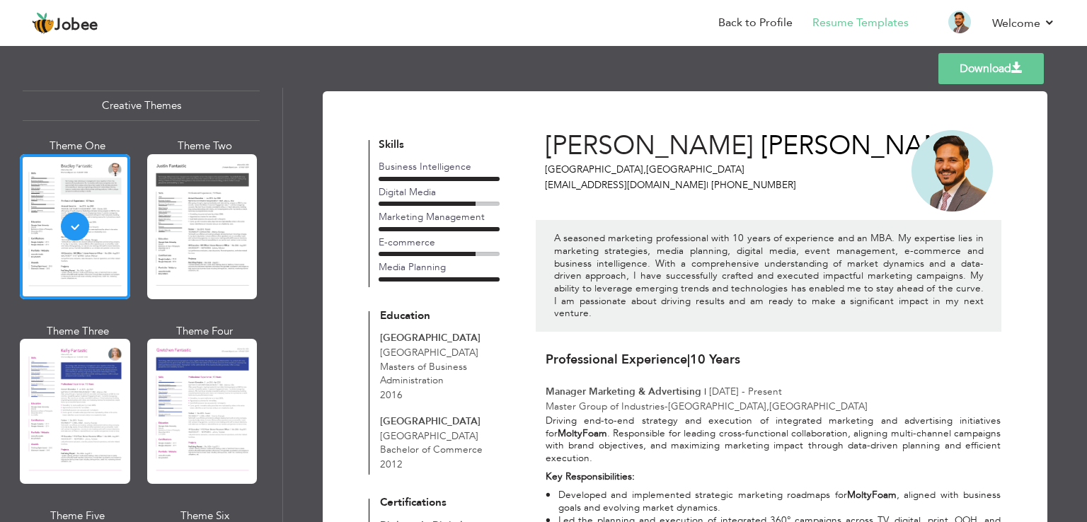
click at [964, 63] on link "Download" at bounding box center [990, 68] width 105 height 31
